Goal: Browse casually: Explore the website without a specific task or goal

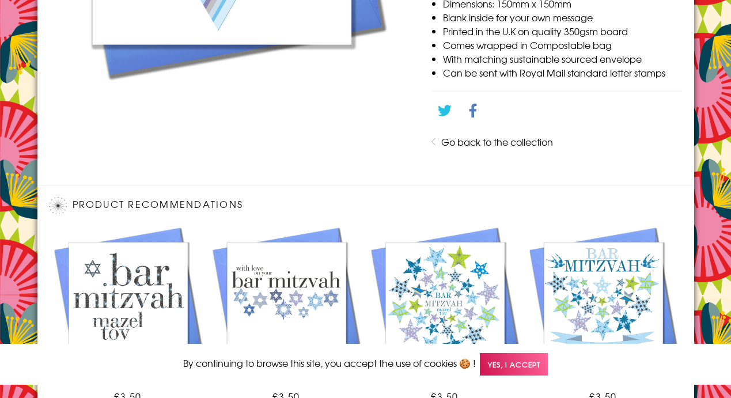
scroll to position [727, 0]
